Goal: Task Accomplishment & Management: Use online tool/utility

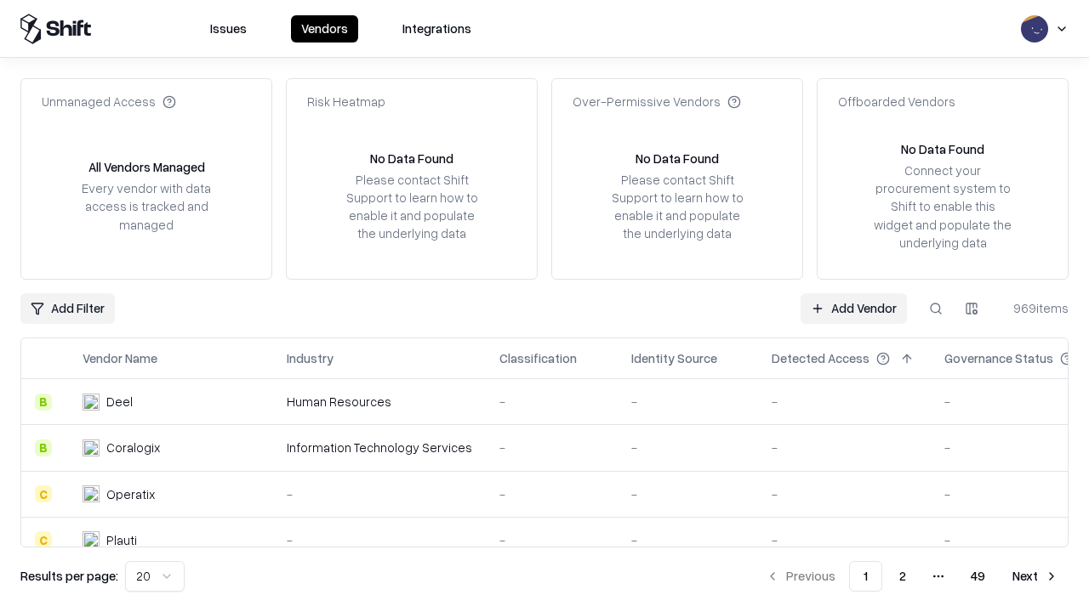
click at [853, 308] on link "Add Vendor" at bounding box center [853, 308] width 106 height 31
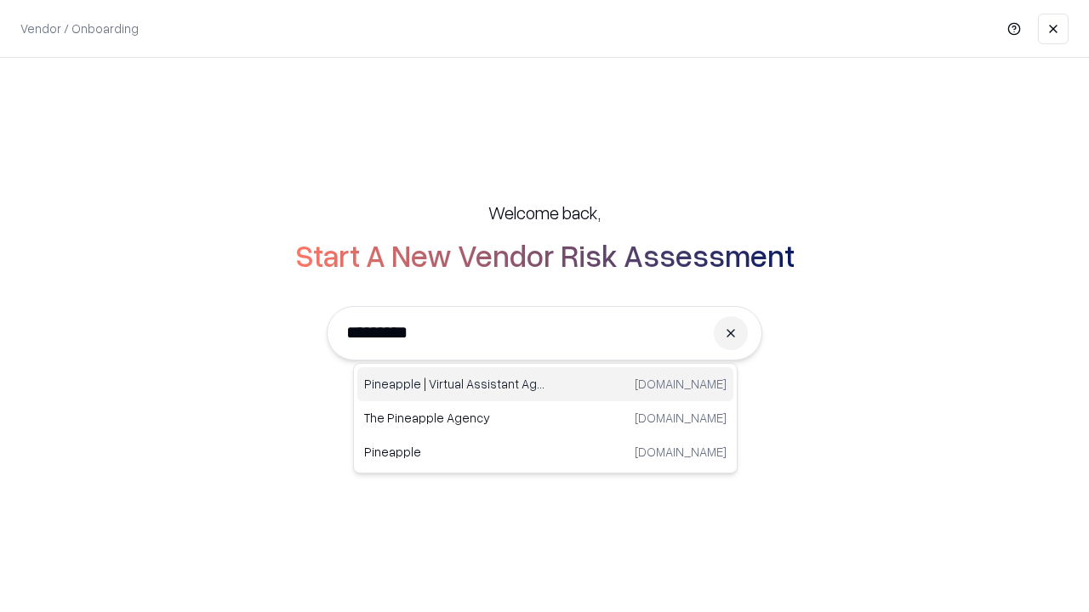
click at [545, 384] on div "Pineapple | Virtual Assistant Agency [DOMAIN_NAME]" at bounding box center [545, 384] width 376 height 34
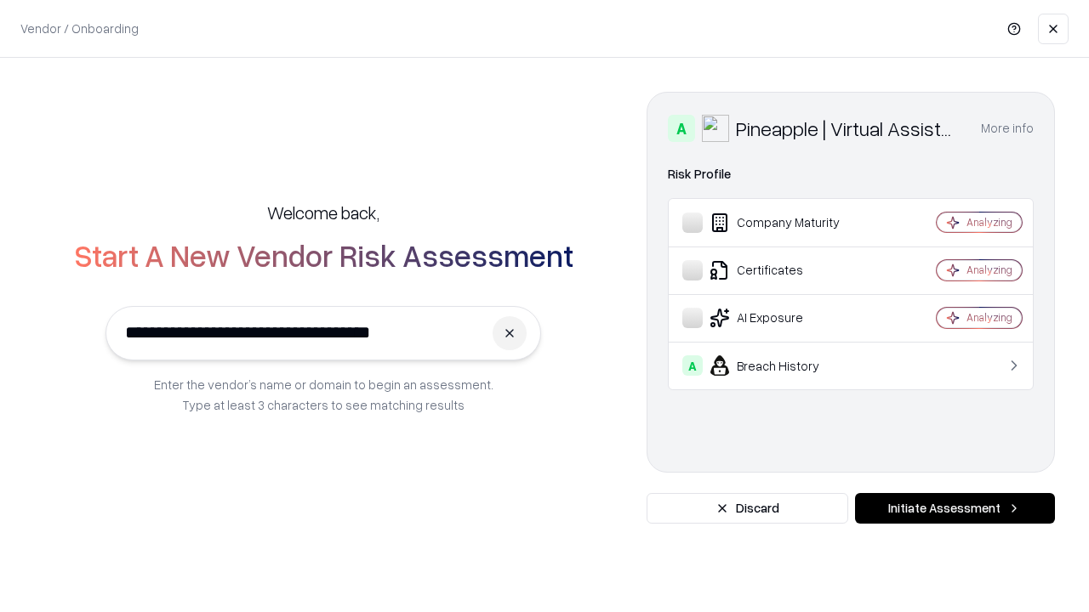
type input "**********"
click at [954, 509] on button "Initiate Assessment" at bounding box center [955, 508] width 200 height 31
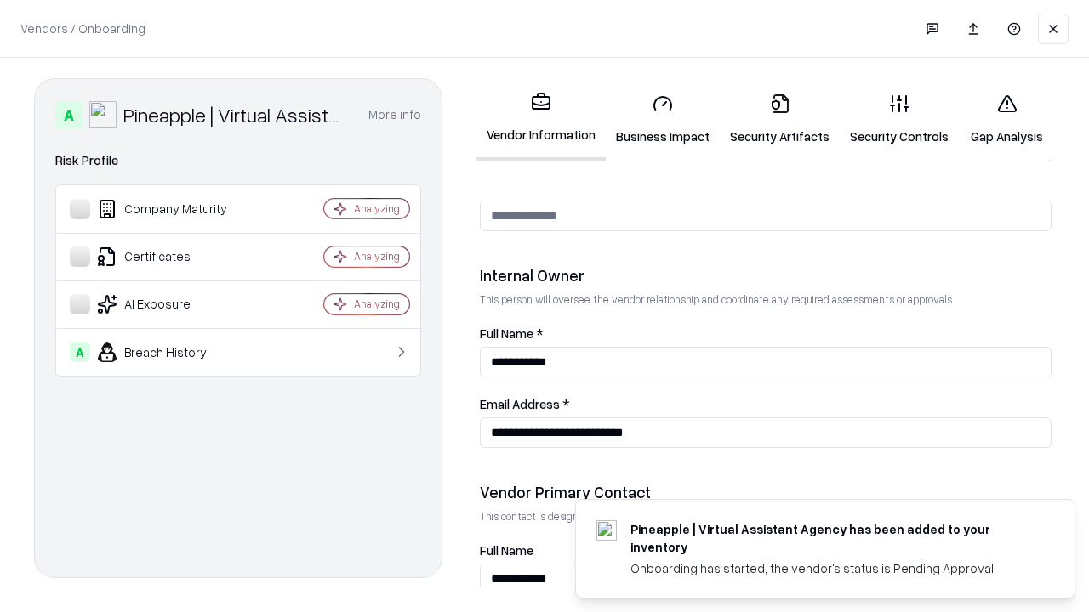
scroll to position [881, 0]
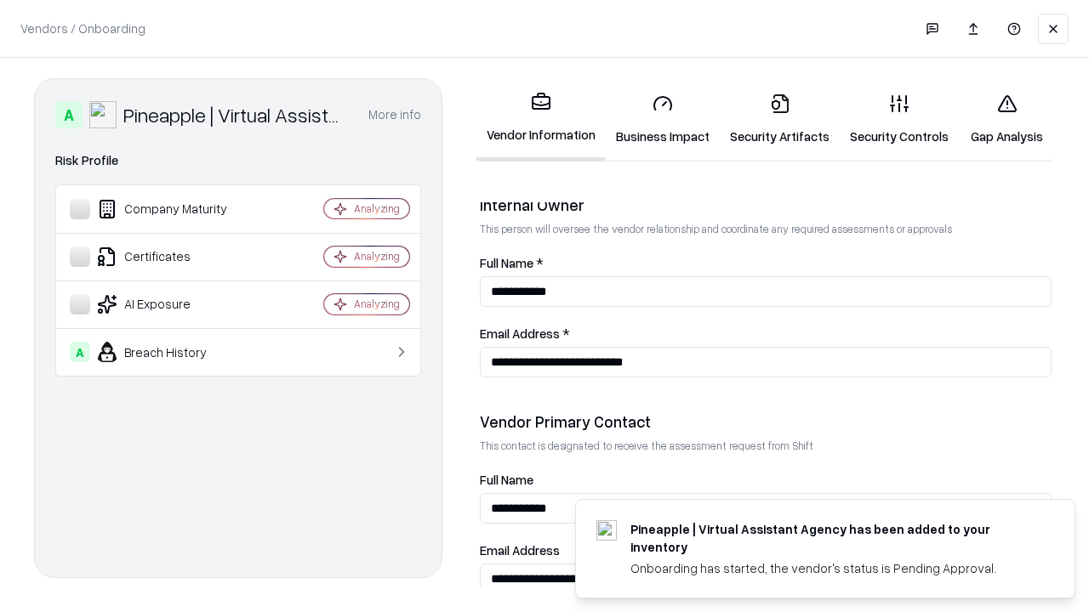
click at [663, 119] on link "Business Impact" at bounding box center [663, 119] width 114 height 79
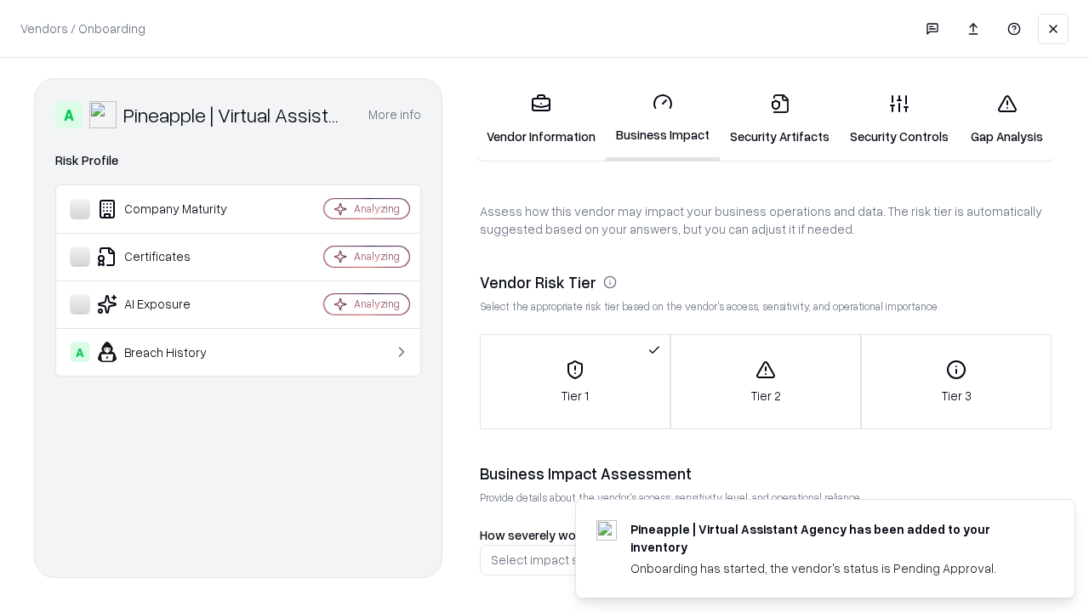
click at [1006, 119] on link "Gap Analysis" at bounding box center [1007, 119] width 96 height 79
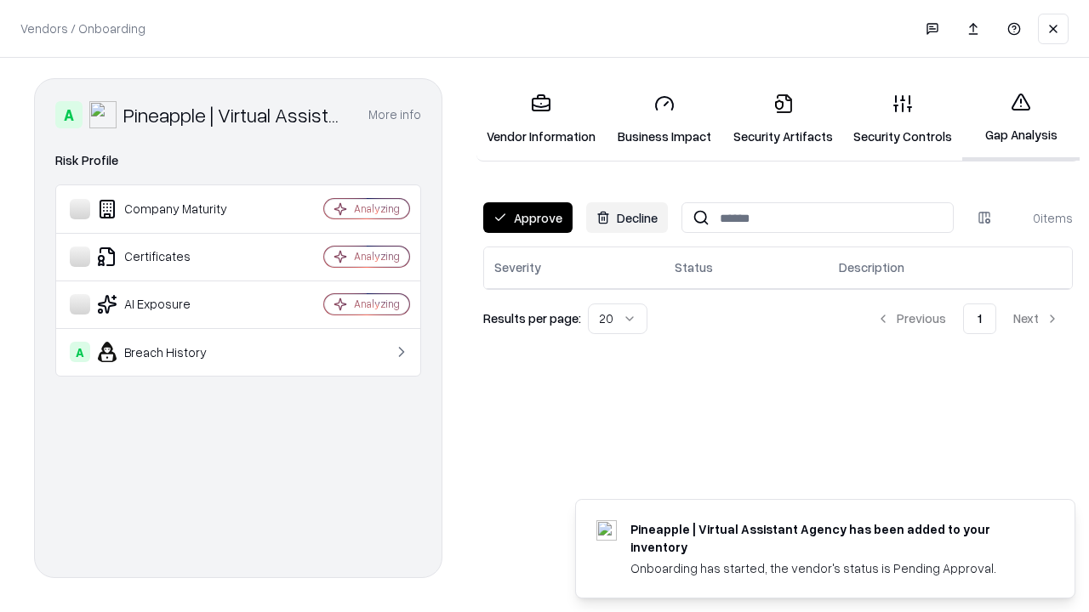
click at [527, 218] on button "Approve" at bounding box center [527, 217] width 89 height 31
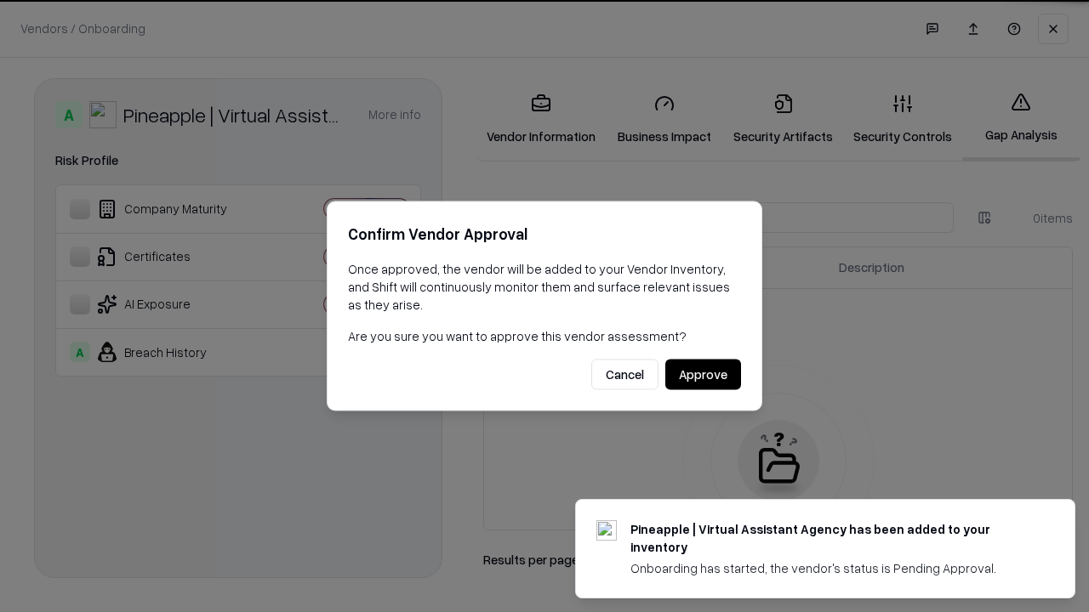
click at [703, 374] on button "Approve" at bounding box center [703, 375] width 76 height 31
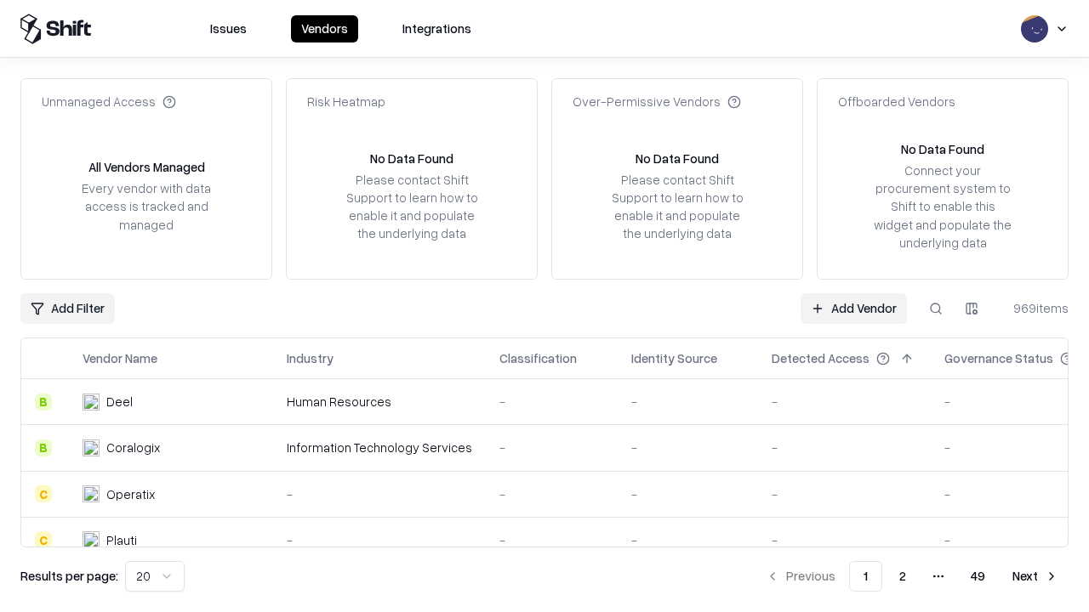
type input "**********"
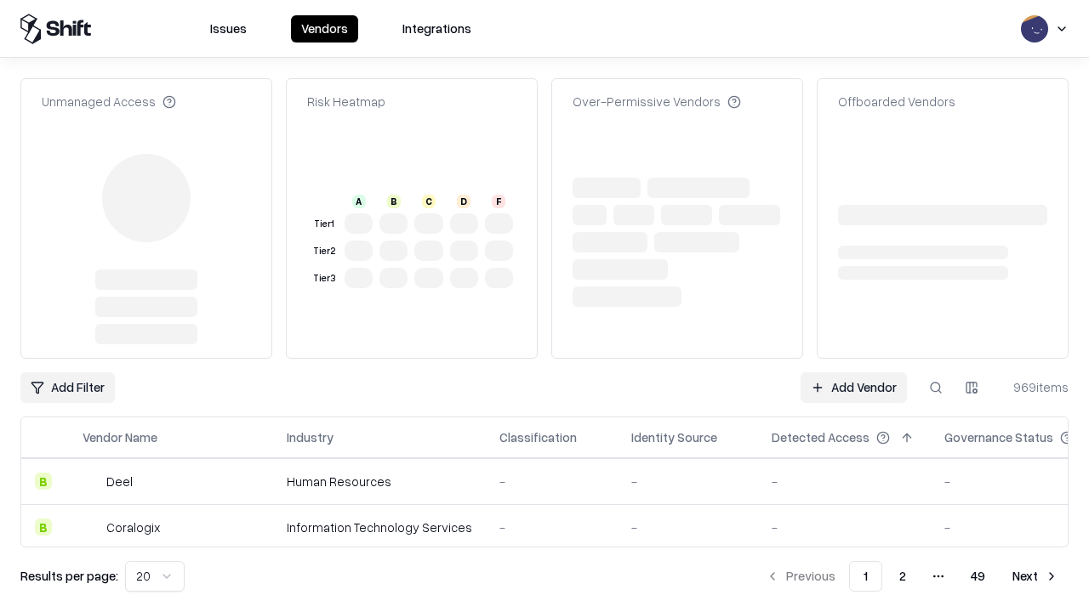
click at [853, 373] on link "Add Vendor" at bounding box center [853, 388] width 106 height 31
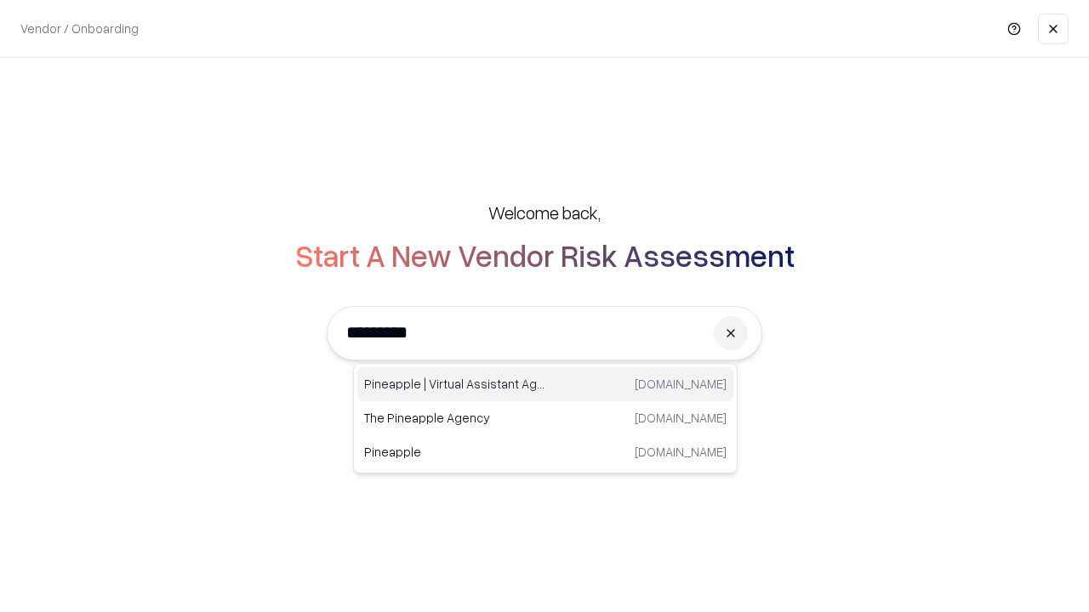
click at [545, 384] on div "Pineapple | Virtual Assistant Agency [DOMAIN_NAME]" at bounding box center [545, 384] width 376 height 34
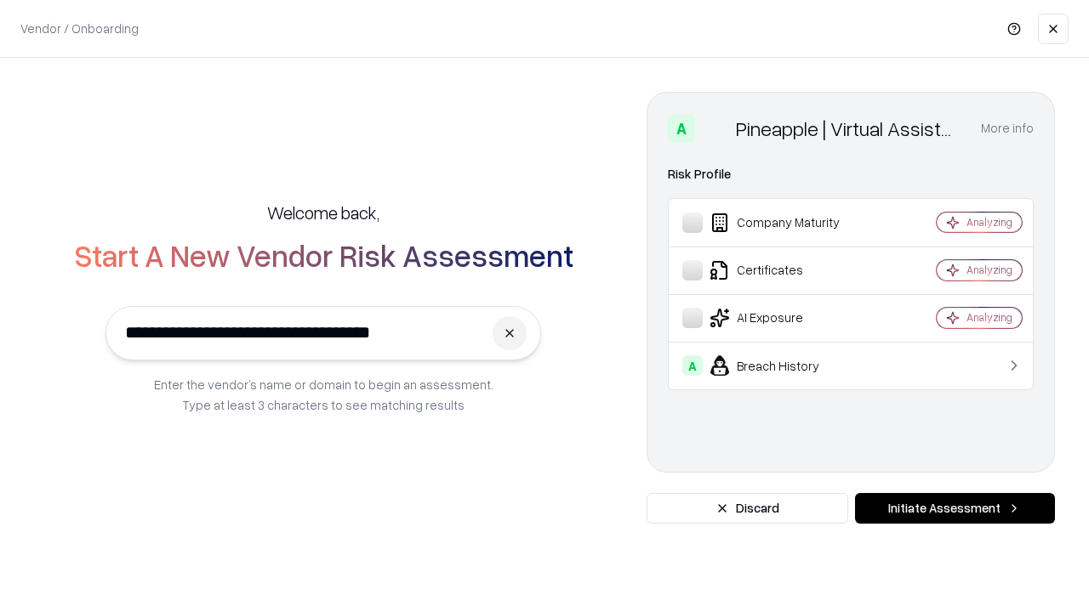
type input "**********"
click at [954, 509] on button "Initiate Assessment" at bounding box center [955, 508] width 200 height 31
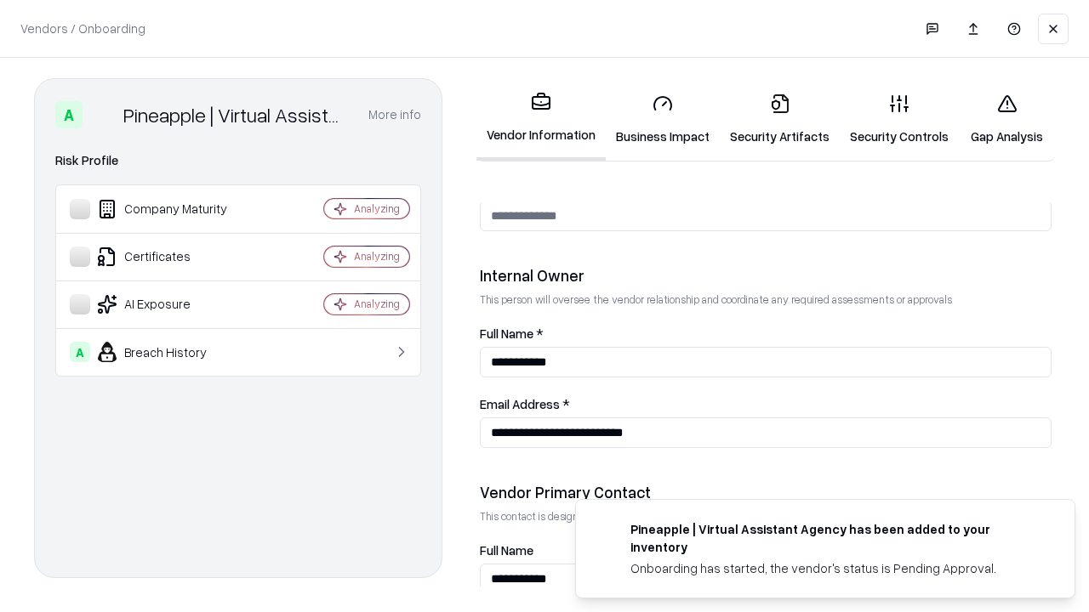
scroll to position [881, 0]
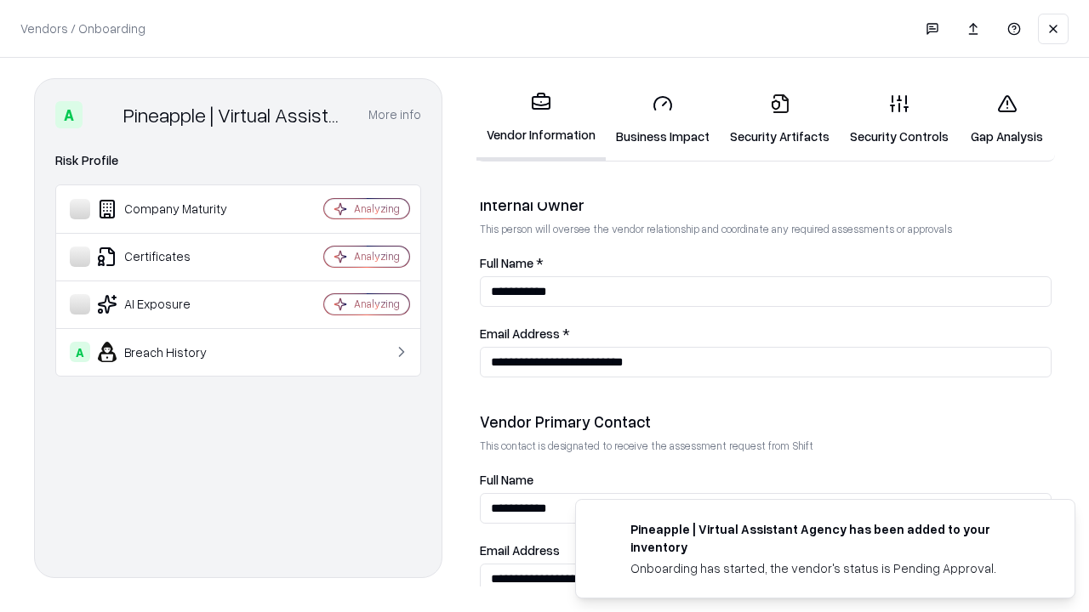
click at [1006, 119] on link "Gap Analysis" at bounding box center [1007, 119] width 96 height 79
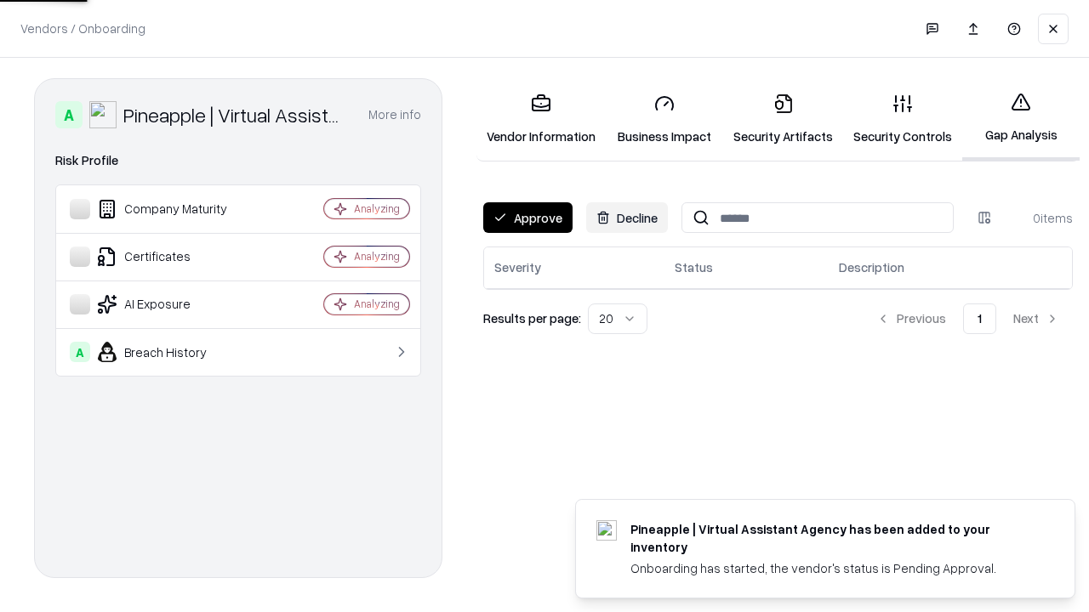
click at [527, 218] on button "Approve" at bounding box center [527, 217] width 89 height 31
